Goal: Navigation & Orientation: Find specific page/section

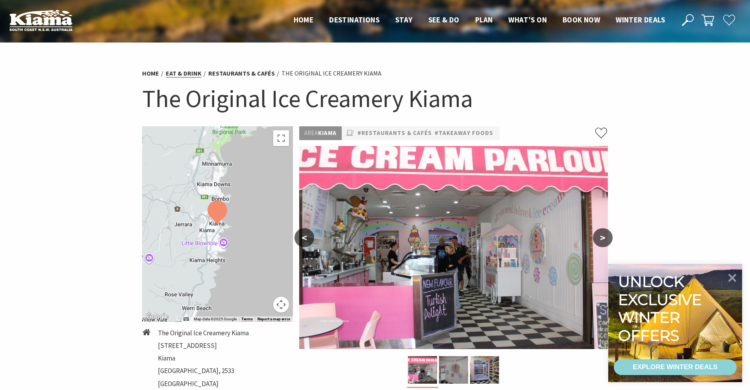
click at [191, 75] on link "Eat & Drink" at bounding box center [184, 73] width 36 height 8
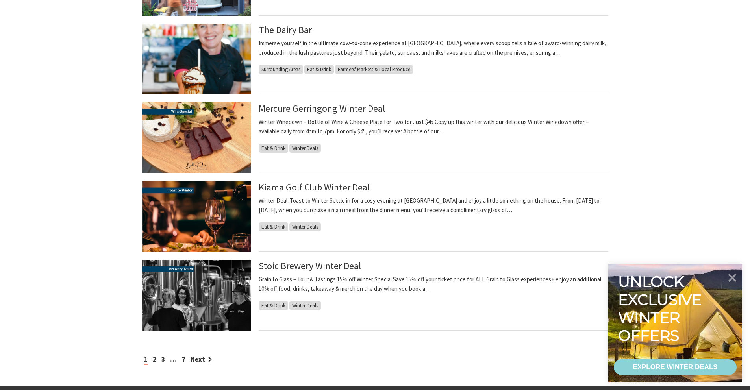
scroll to position [748, 0]
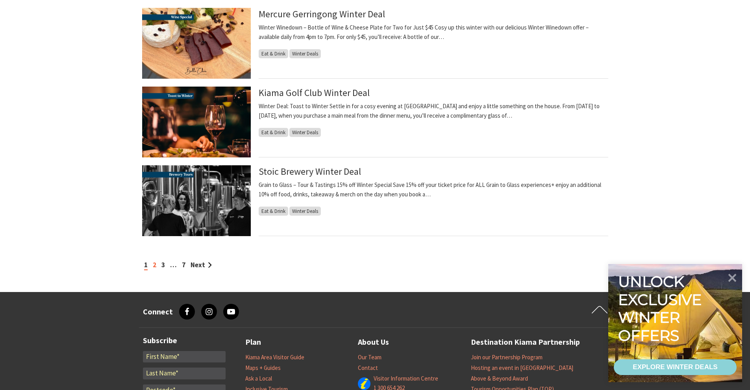
click at [155, 264] on link "2" at bounding box center [155, 265] width 4 height 9
